Goal: Task Accomplishment & Management: Use online tool/utility

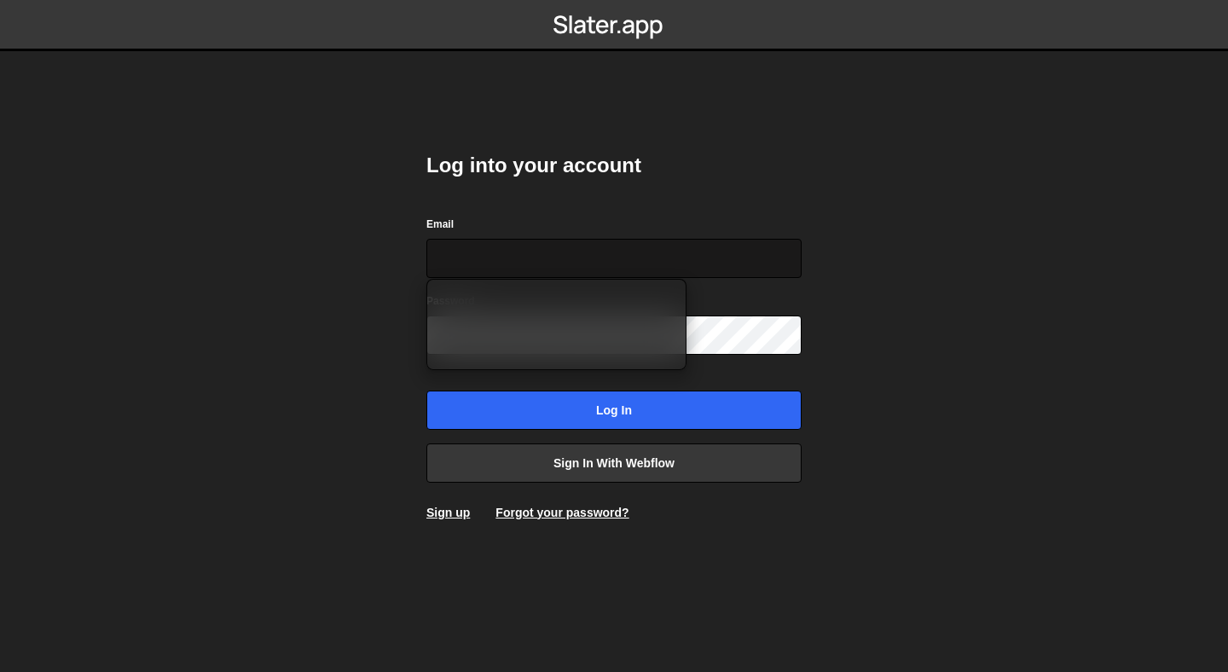
click at [497, 246] on input "Email" at bounding box center [613, 258] width 375 height 39
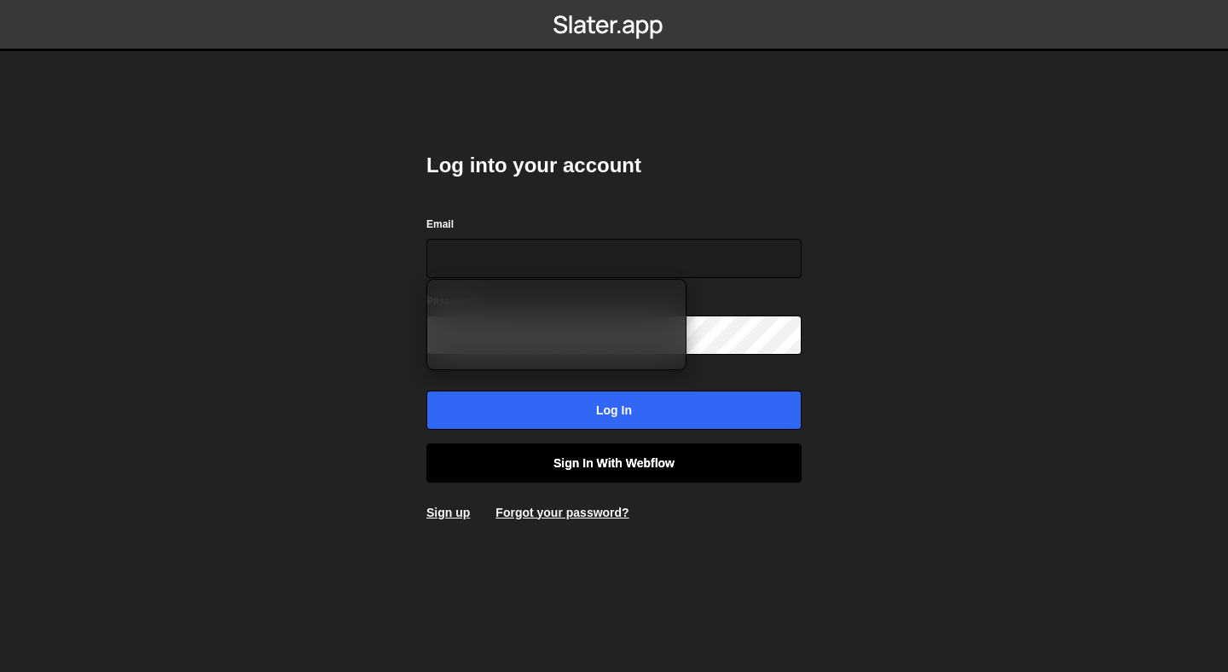
click at [583, 466] on link "Sign in with Webflow" at bounding box center [613, 463] width 375 height 39
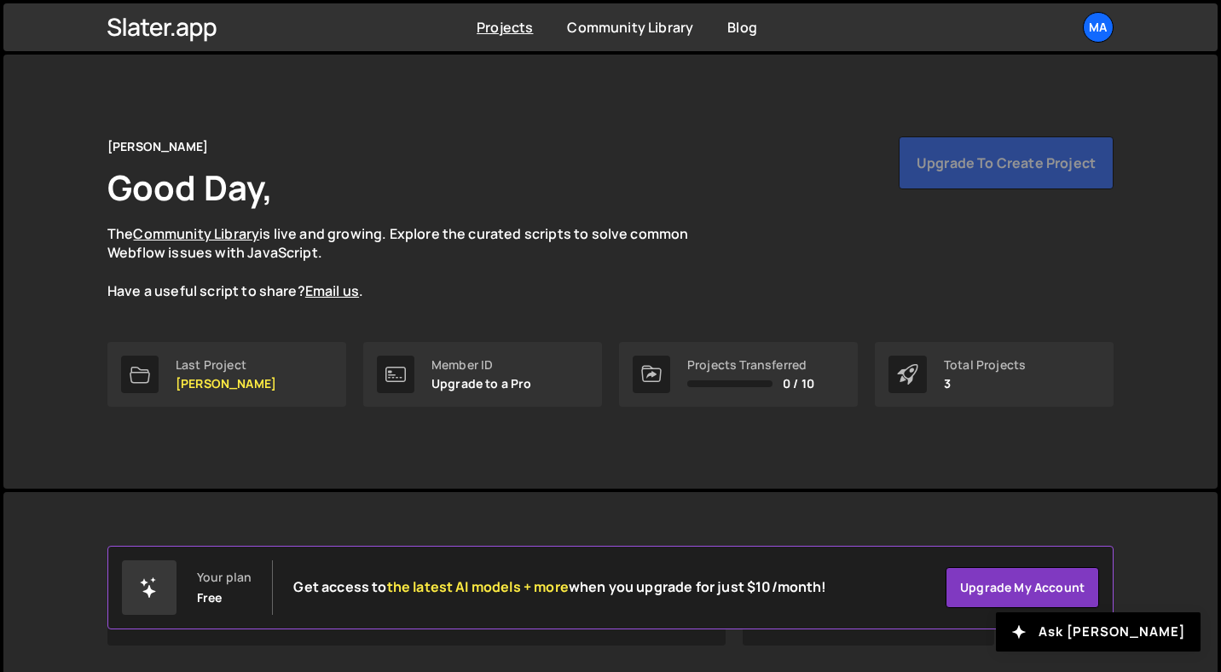
click at [308, 432] on div "Maxime Almy Good Day, The Community Library is live and growing. Explore the cu…" at bounding box center [611, 272] width 1058 height 434
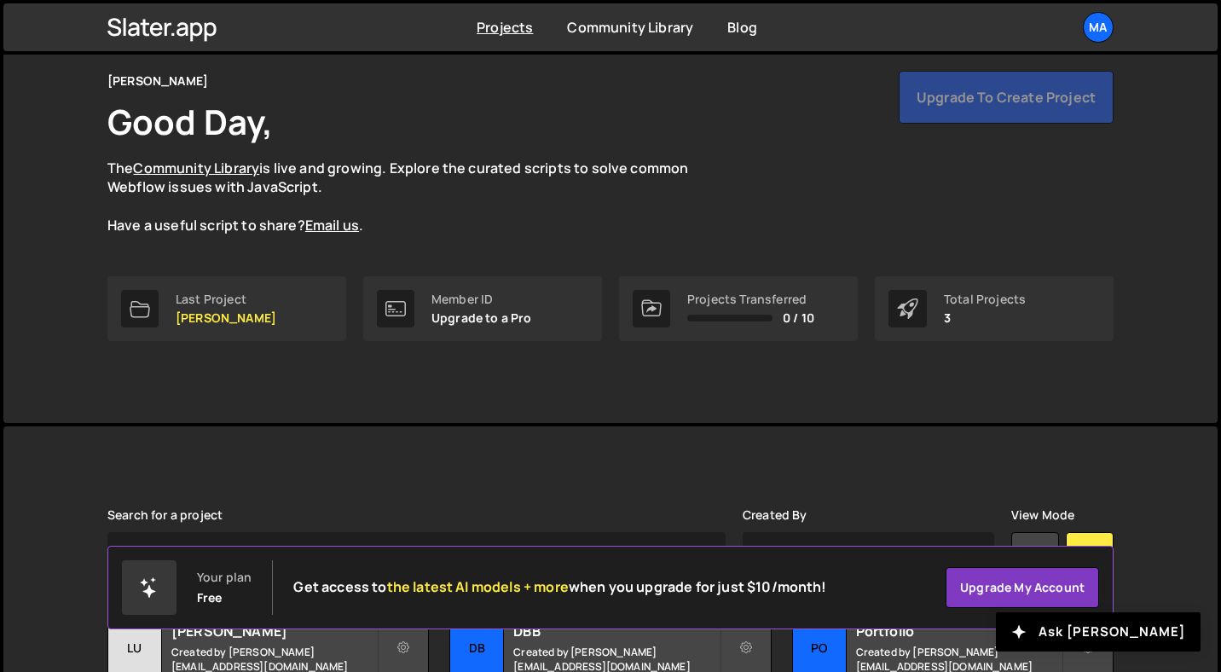
scroll to position [69, 0]
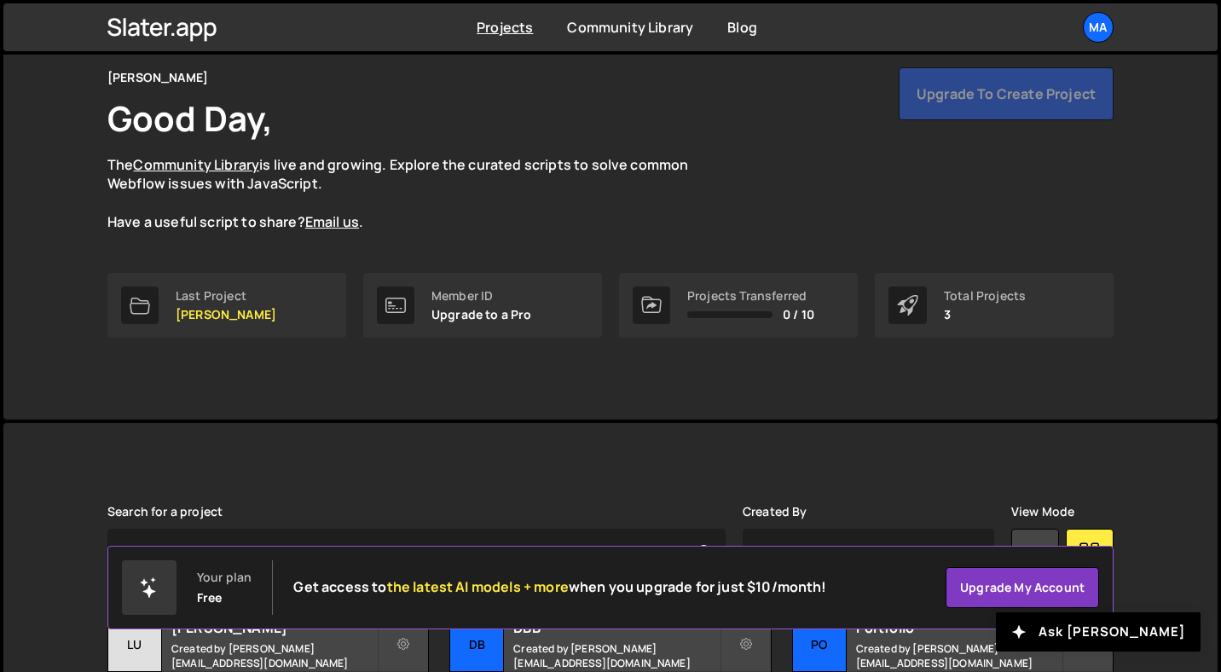
click at [916, 140] on div "Maxime Almy Good Day, The Community Library is live and growing. Explore the cu…" at bounding box center [610, 149] width 1007 height 165
click at [212, 323] on link "Last Project Ludovic Roth" at bounding box center [226, 305] width 239 height 65
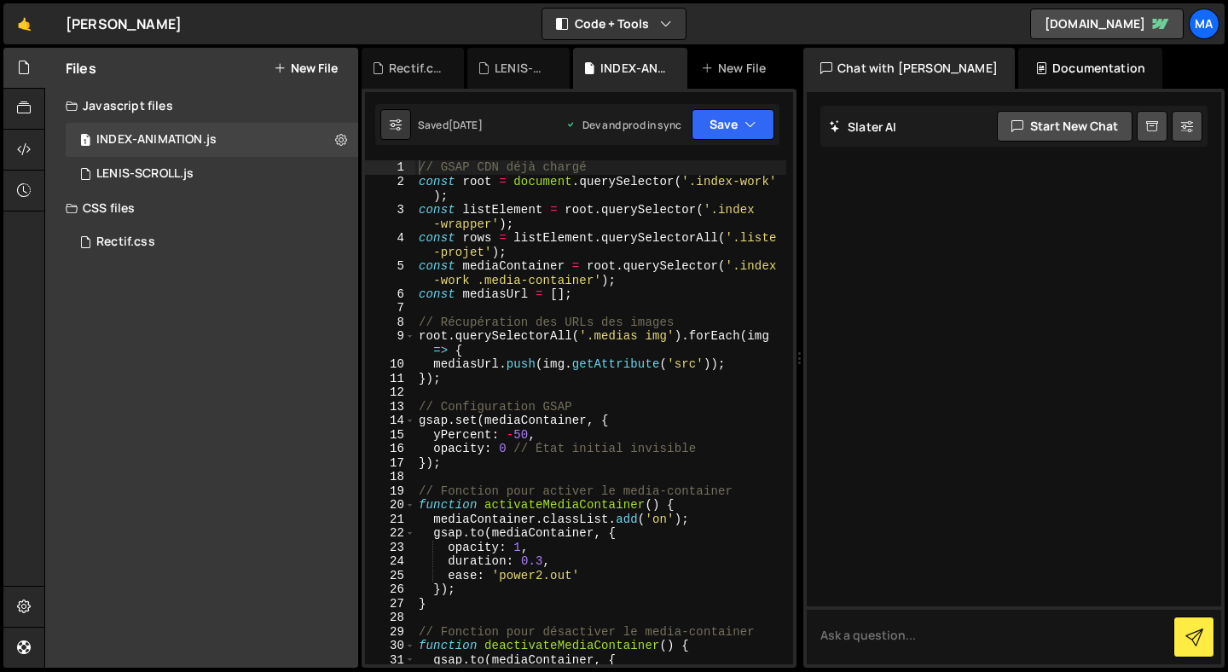
click at [359, 388] on div "Files New File Javascript files 1 INDEX-ANIMATION.js 0 1 [PERSON_NAME]-SCROLL.j…" at bounding box center [636, 358] width 1184 height 621
click at [202, 246] on div "Rectif.css 0" at bounding box center [212, 242] width 293 height 34
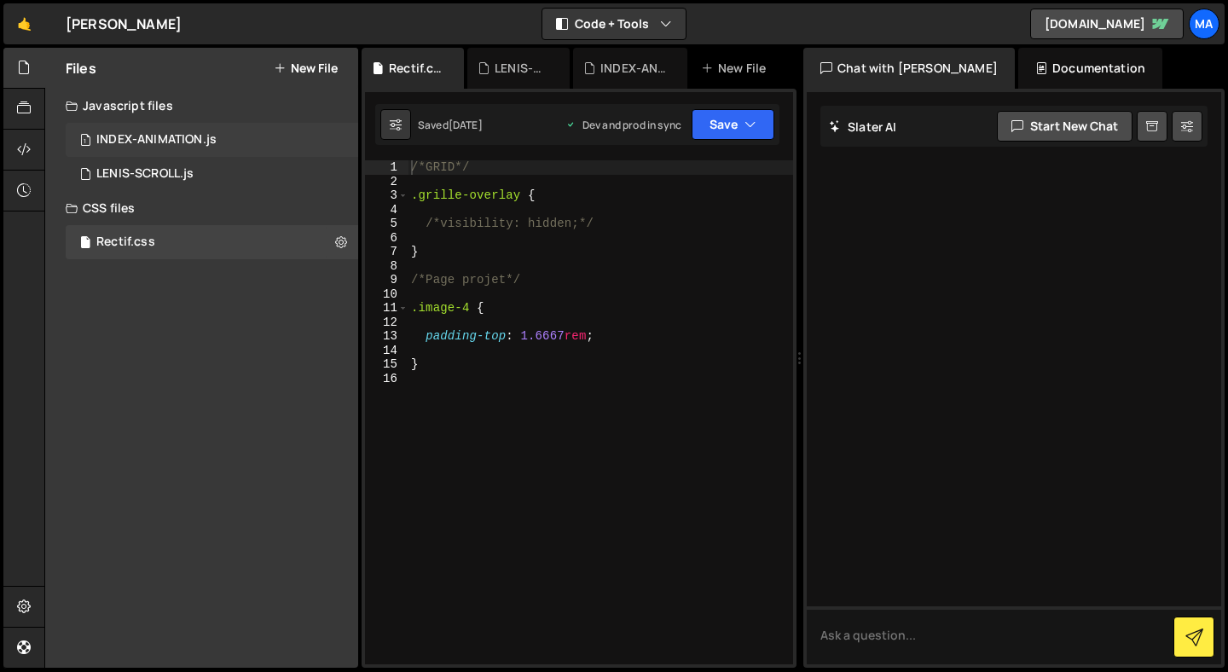
click at [203, 151] on div "1 INDEX-ANIMATION.js 0" at bounding box center [212, 140] width 293 height 34
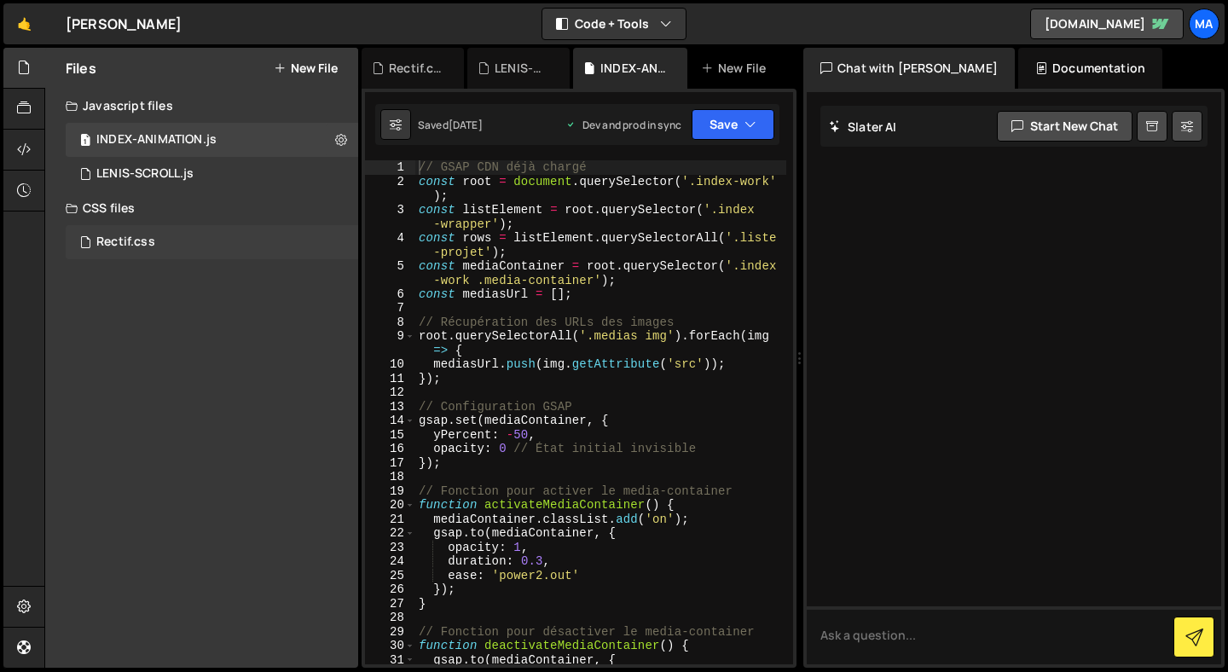
click at [175, 254] on div "Rectif.css 0" at bounding box center [212, 242] width 293 height 34
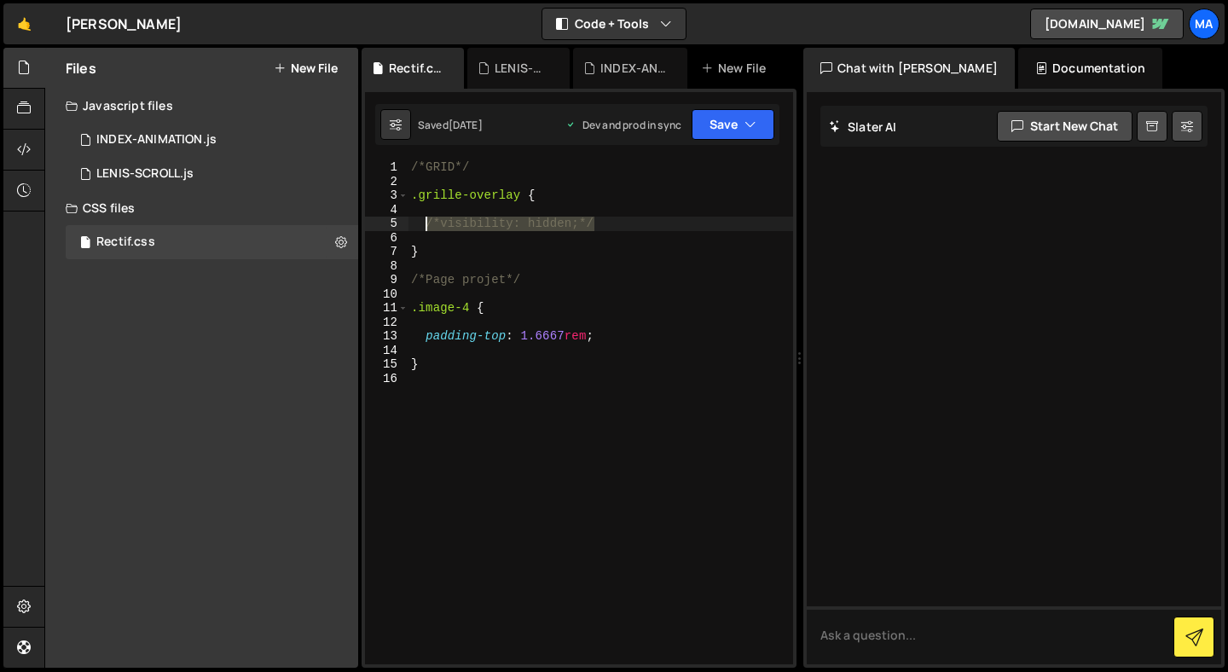
drag, startPoint x: 613, startPoint y: 222, endPoint x: 425, endPoint y: 228, distance: 188.6
click at [425, 227] on div "/*GRID*/ .grille-overlay { /*visibility: hidden;*/ } /*Page projet*/ .image-4 {…" at bounding box center [601, 426] width 386 height 532
drag, startPoint x: 624, startPoint y: 220, endPoint x: 427, endPoint y: 229, distance: 197.2
click at [427, 229] on div "/*GRID*/ .grille-overlay { /*visibility: hidden;*/ } /*Page projet*/ .image-4 {…" at bounding box center [601, 426] width 386 height 532
click at [606, 226] on div "/*GRID*/ .grille-overlay { /*visibility: hidden;*/ } /*Page projet*/ .image-4 {…" at bounding box center [601, 426] width 386 height 532
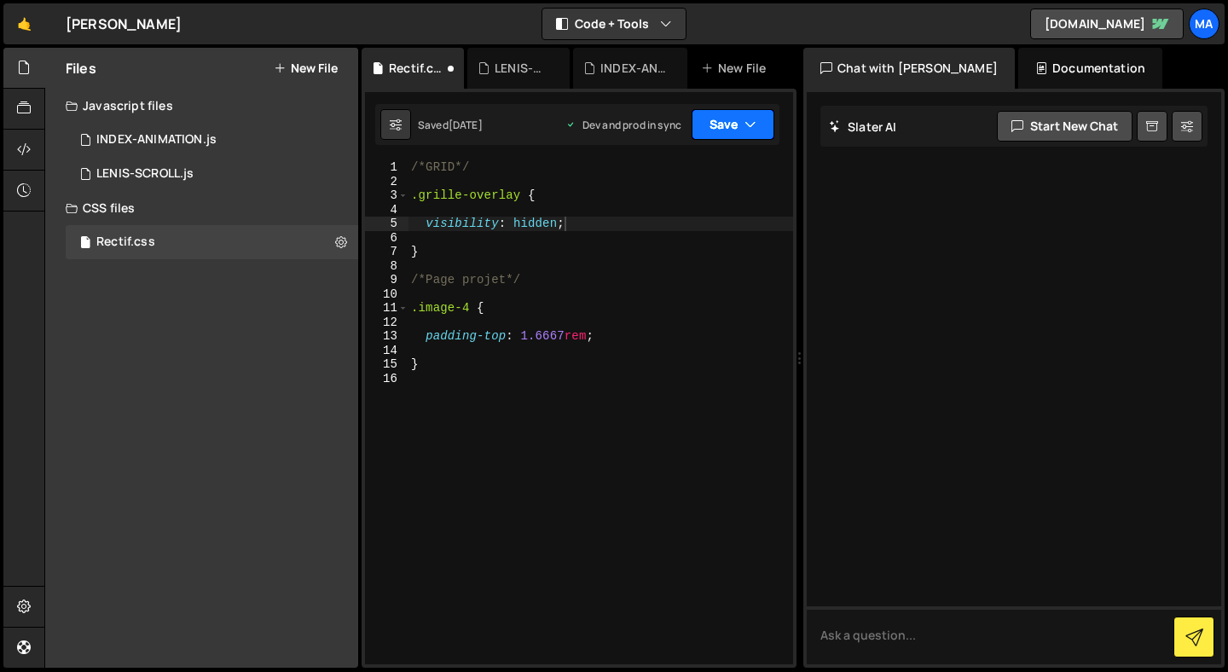
click at [717, 129] on button "Save" at bounding box center [733, 124] width 83 height 31
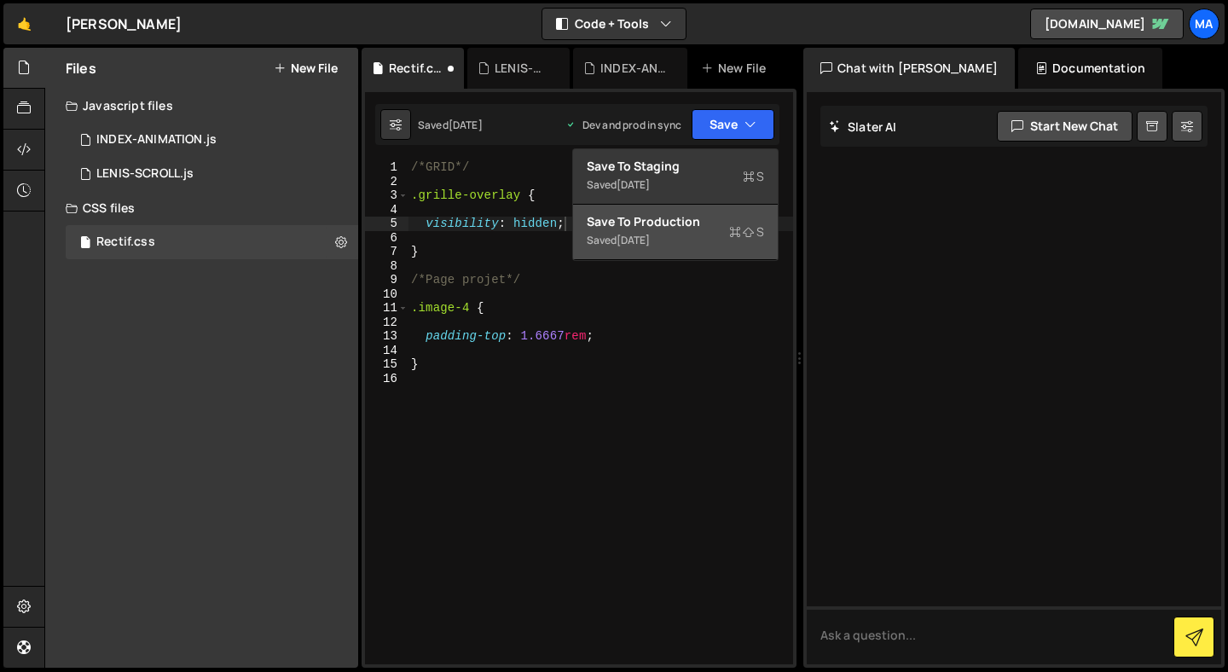
click at [706, 231] on div "Saved 5 days ago" at bounding box center [675, 240] width 177 height 20
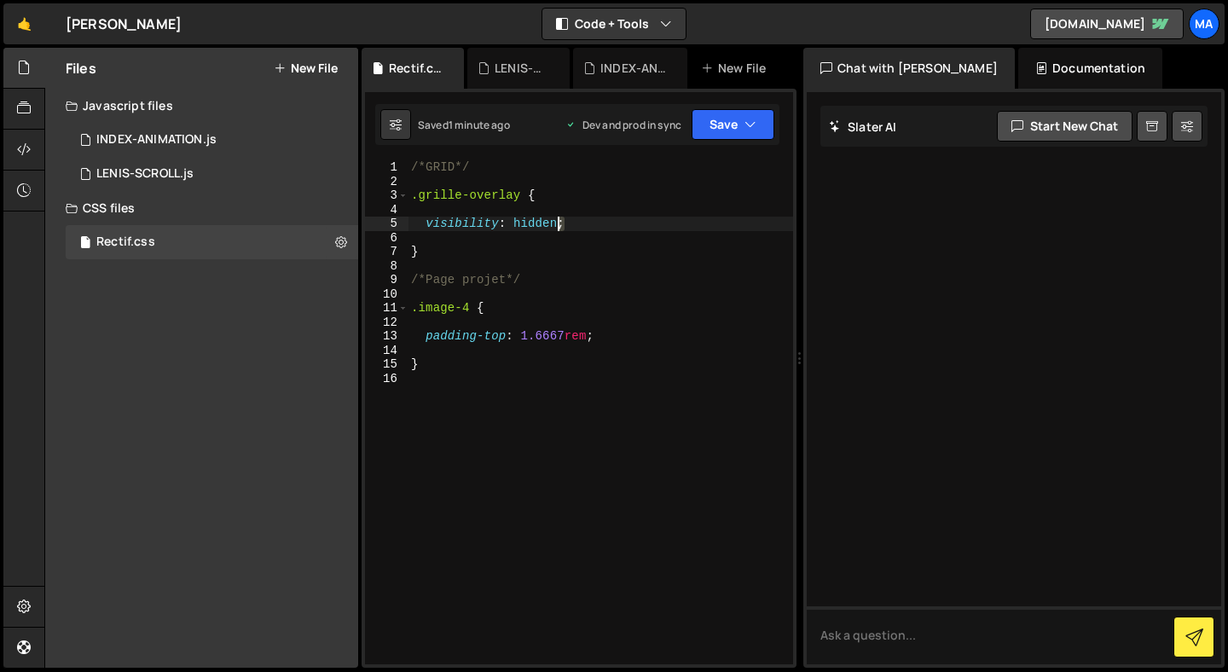
drag, startPoint x: 583, startPoint y: 229, endPoint x: 559, endPoint y: 229, distance: 24.7
click at [559, 229] on div "/*GRID*/ .grille-overlay { visibility : hidden ; } /*Page projet*/ .image-4 { p…" at bounding box center [601, 426] width 386 height 532
click at [579, 229] on div "/*GRID*/ .grille-overlay { visibility : hidden ; } /*Page projet*/ .image-4 { p…" at bounding box center [601, 412] width 386 height 504
drag, startPoint x: 579, startPoint y: 229, endPoint x: 426, endPoint y: 223, distance: 152.8
click at [425, 223] on div "/*GRID*/ .grille-overlay { visibility : hidden ; } /*Page projet*/ .image-4 { p…" at bounding box center [601, 426] width 386 height 532
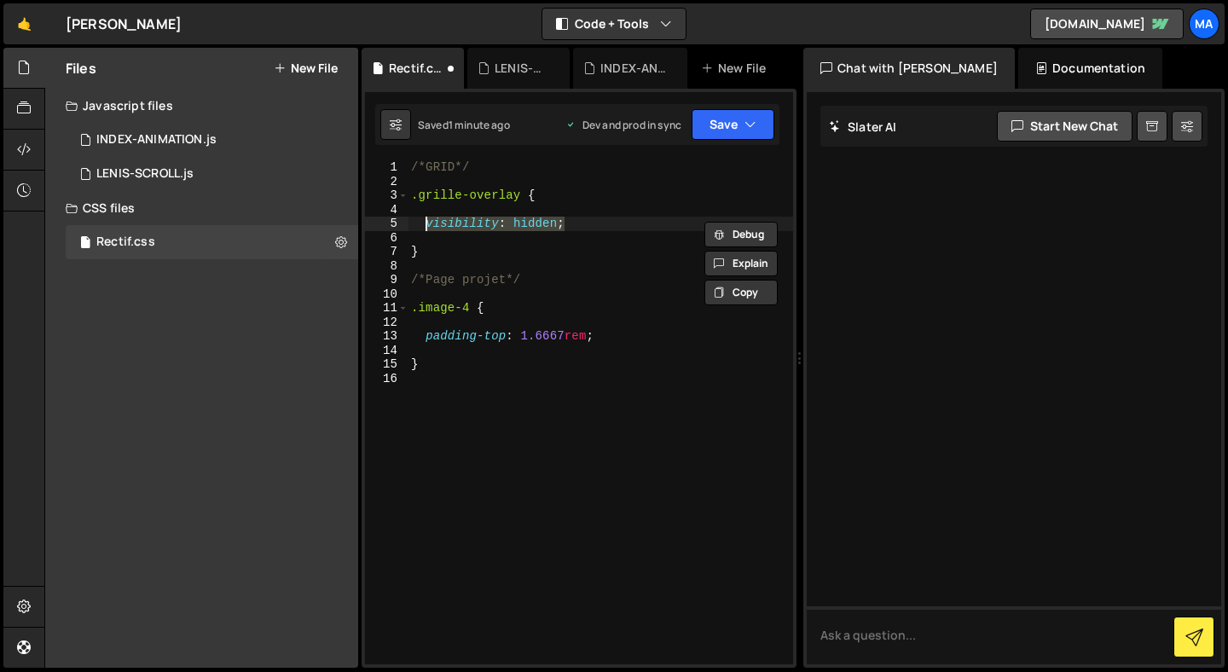
type textarea "/*visibility: hidden;*/"
click at [761, 129] on button "Save" at bounding box center [733, 124] width 83 height 31
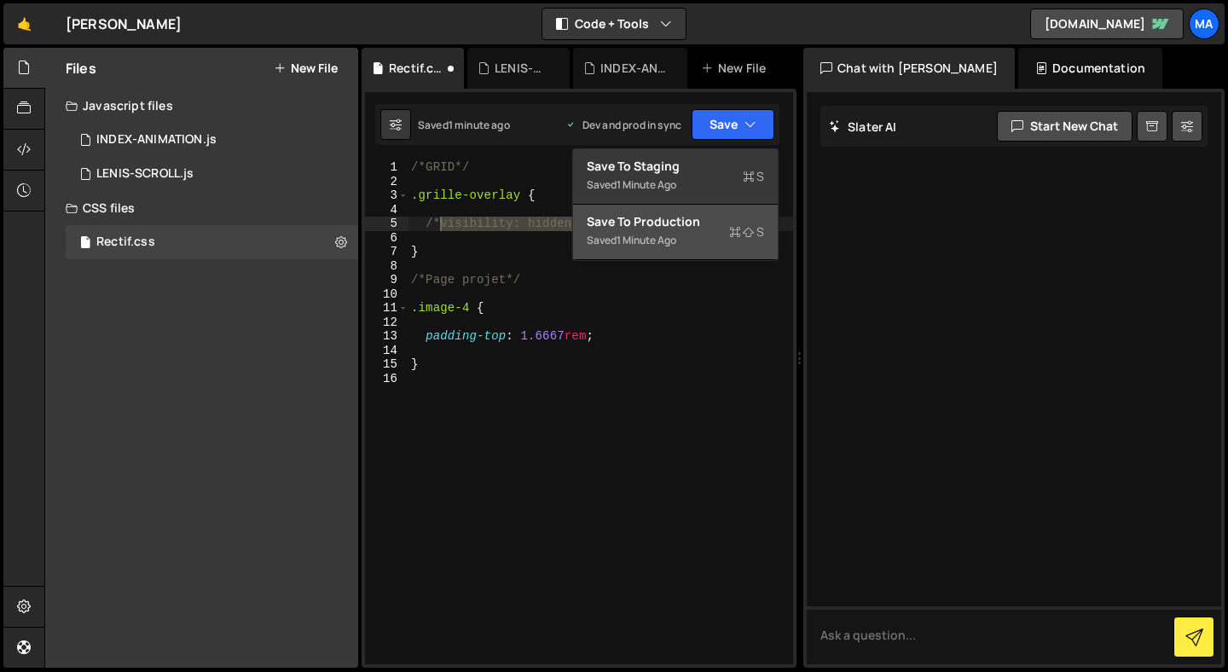
click at [706, 229] on div "Save to Production S" at bounding box center [675, 221] width 177 height 17
